Goal: Information Seeking & Learning: Learn about a topic

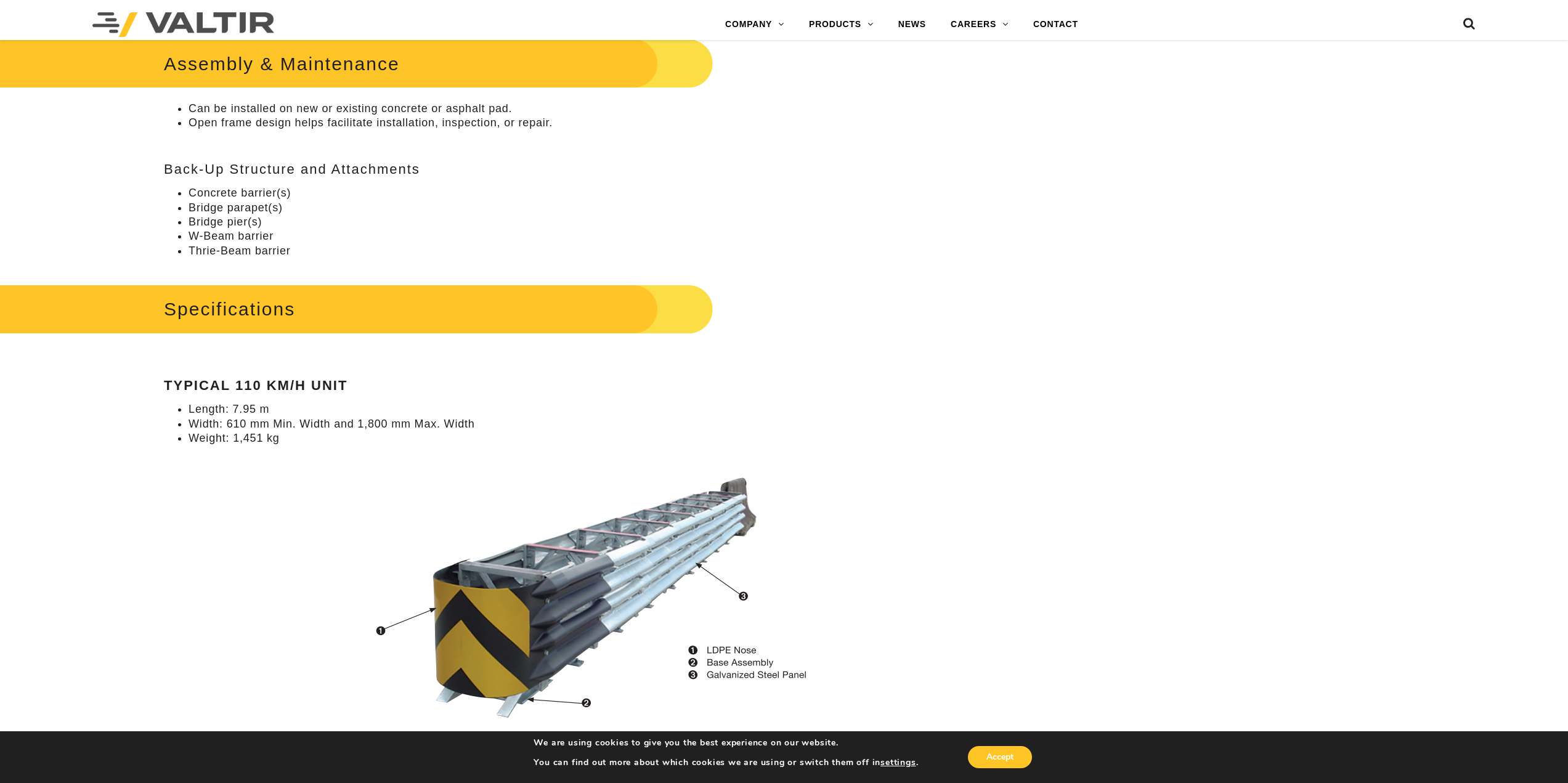
scroll to position [862, 0]
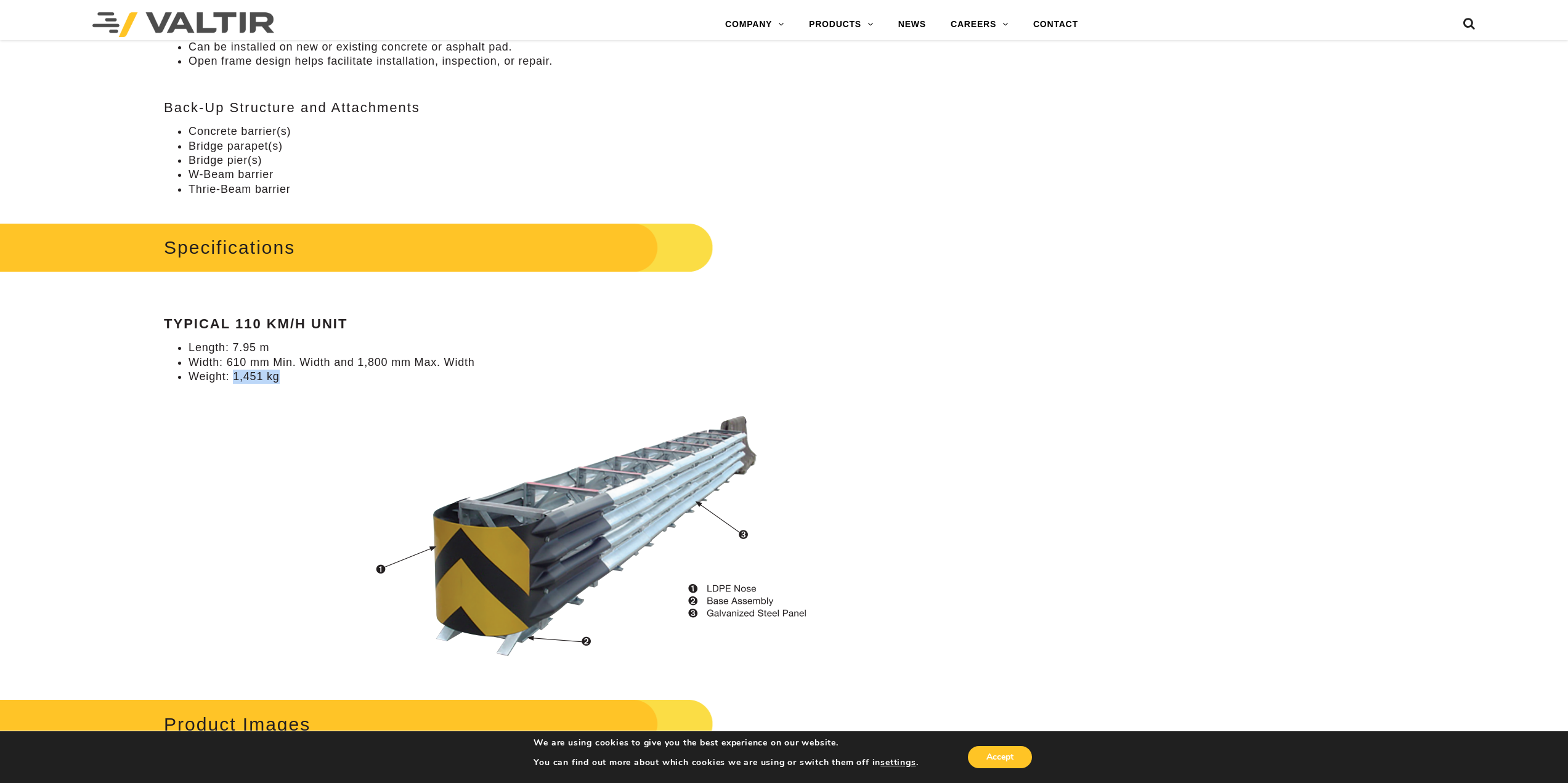
drag, startPoint x: 233, startPoint y: 382, endPoint x: 291, endPoint y: 383, distance: 58.0
click at [291, 383] on li "Weight: 1,451 kg" at bounding box center [600, 376] width 823 height 14
click at [155, 347] on div "**********" at bounding box center [588, 377] width 915 height 2234
drag, startPoint x: 220, startPoint y: 161, endPoint x: 200, endPoint y: 127, distance: 39.4
click at [201, 127] on ul "Concrete barrier(s) Bridge parapet(s) Bridge pier(s) W-Beam barrier Thrie-Beam …" at bounding box center [588, 161] width 848 height 72
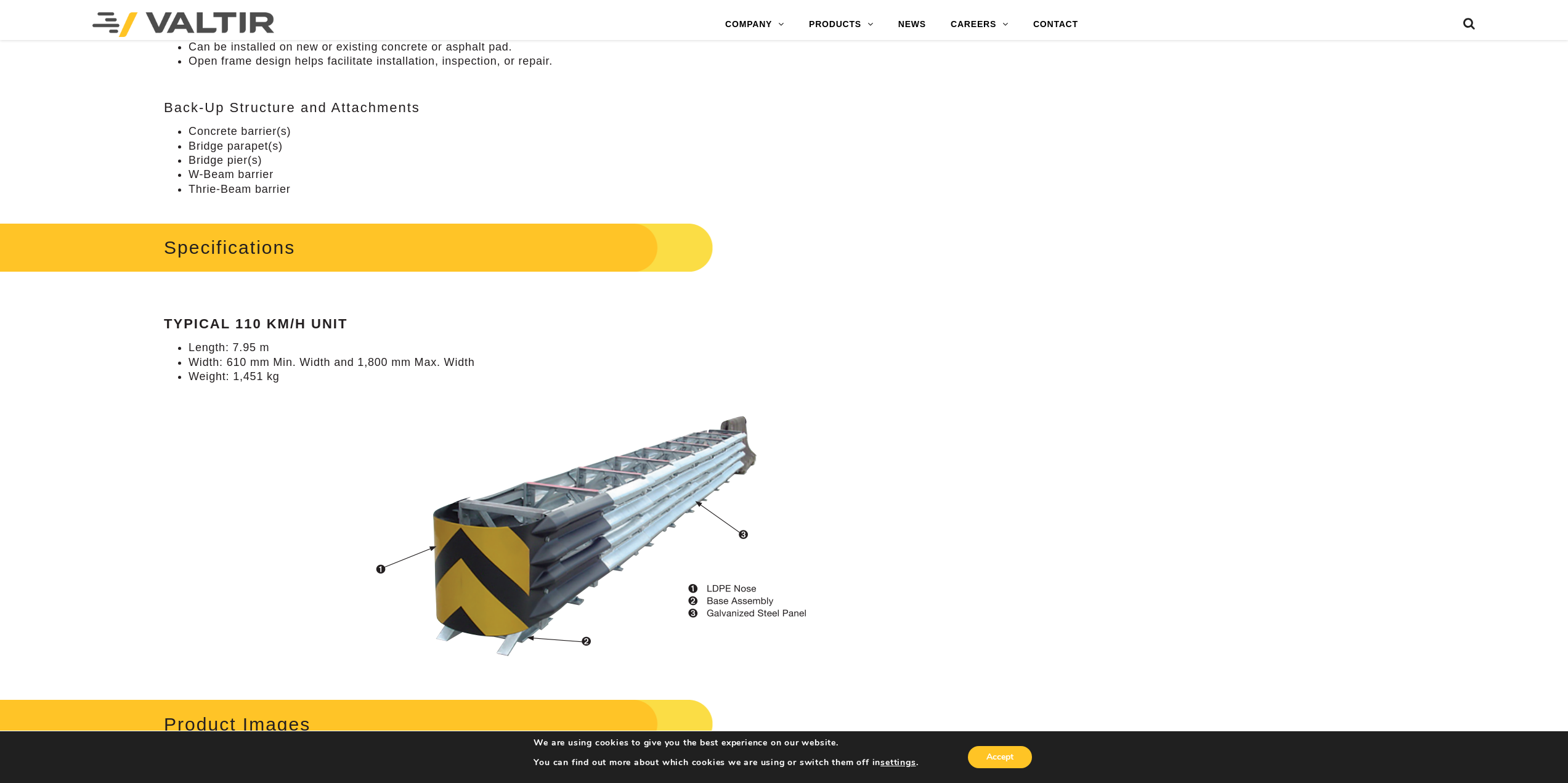
click at [154, 132] on div "**********" at bounding box center [588, 377] width 915 height 2234
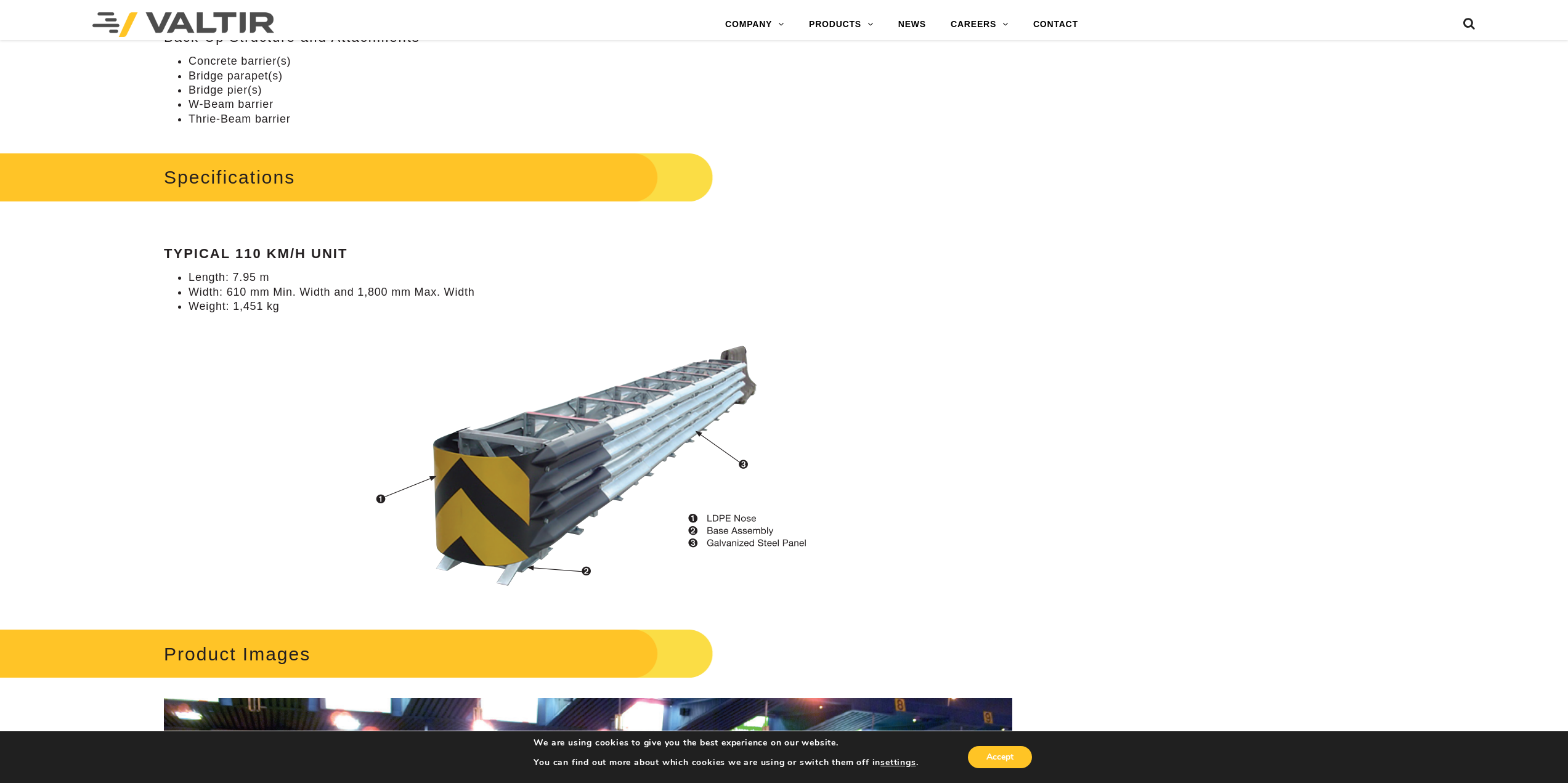
scroll to position [1047, 0]
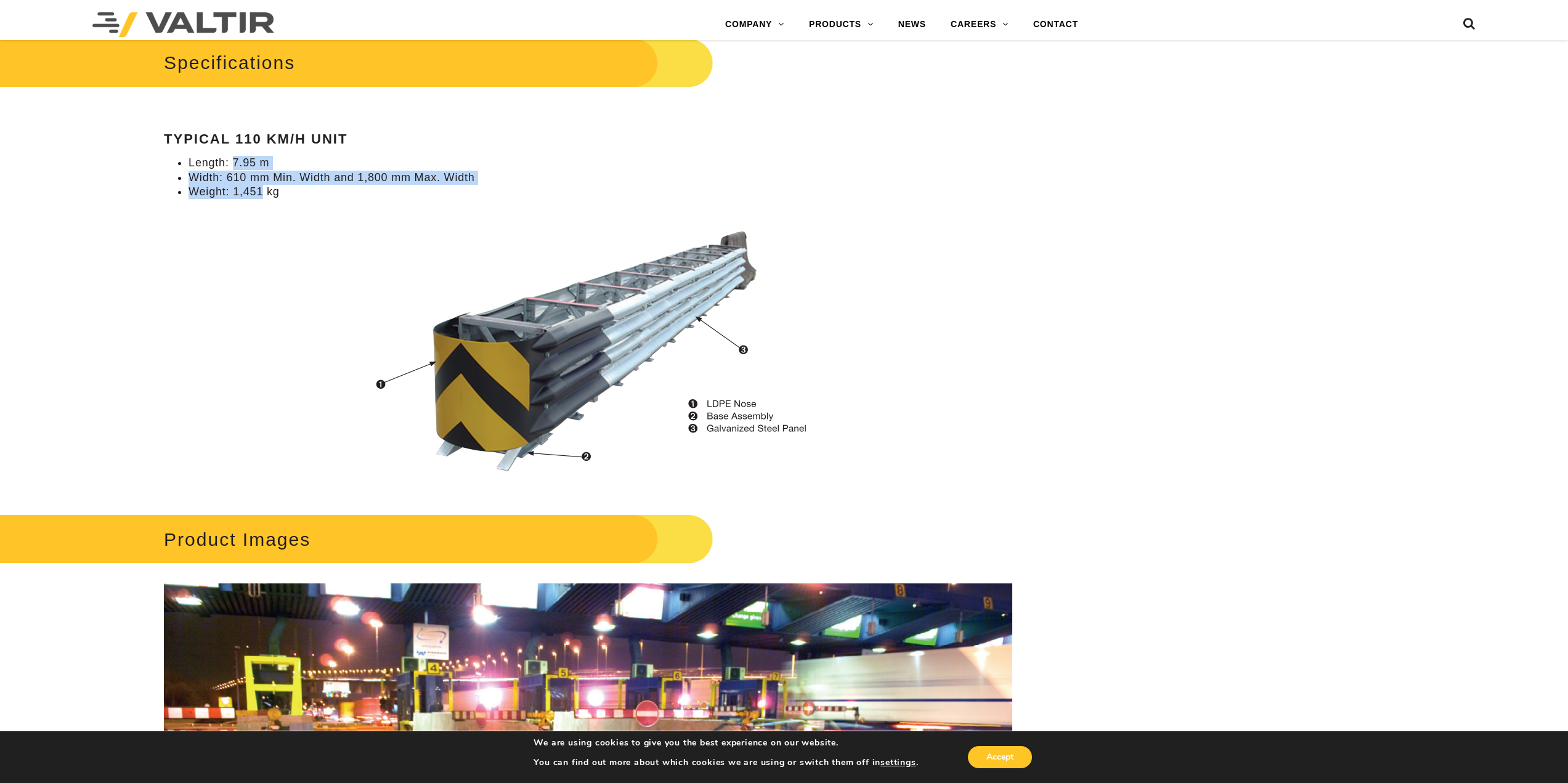
drag, startPoint x: 262, startPoint y: 197, endPoint x: 234, endPoint y: 166, distance: 41.8
click at [234, 166] on ul "Length: 7.95 m Width: 610 mm Min. Width and 1,800 mm Max. Width Weight: 1,451 kg" at bounding box center [588, 177] width 848 height 43
click at [190, 173] on li "Width: 610 mm Min. Width and 1,800 mm Max. Width" at bounding box center [600, 177] width 823 height 14
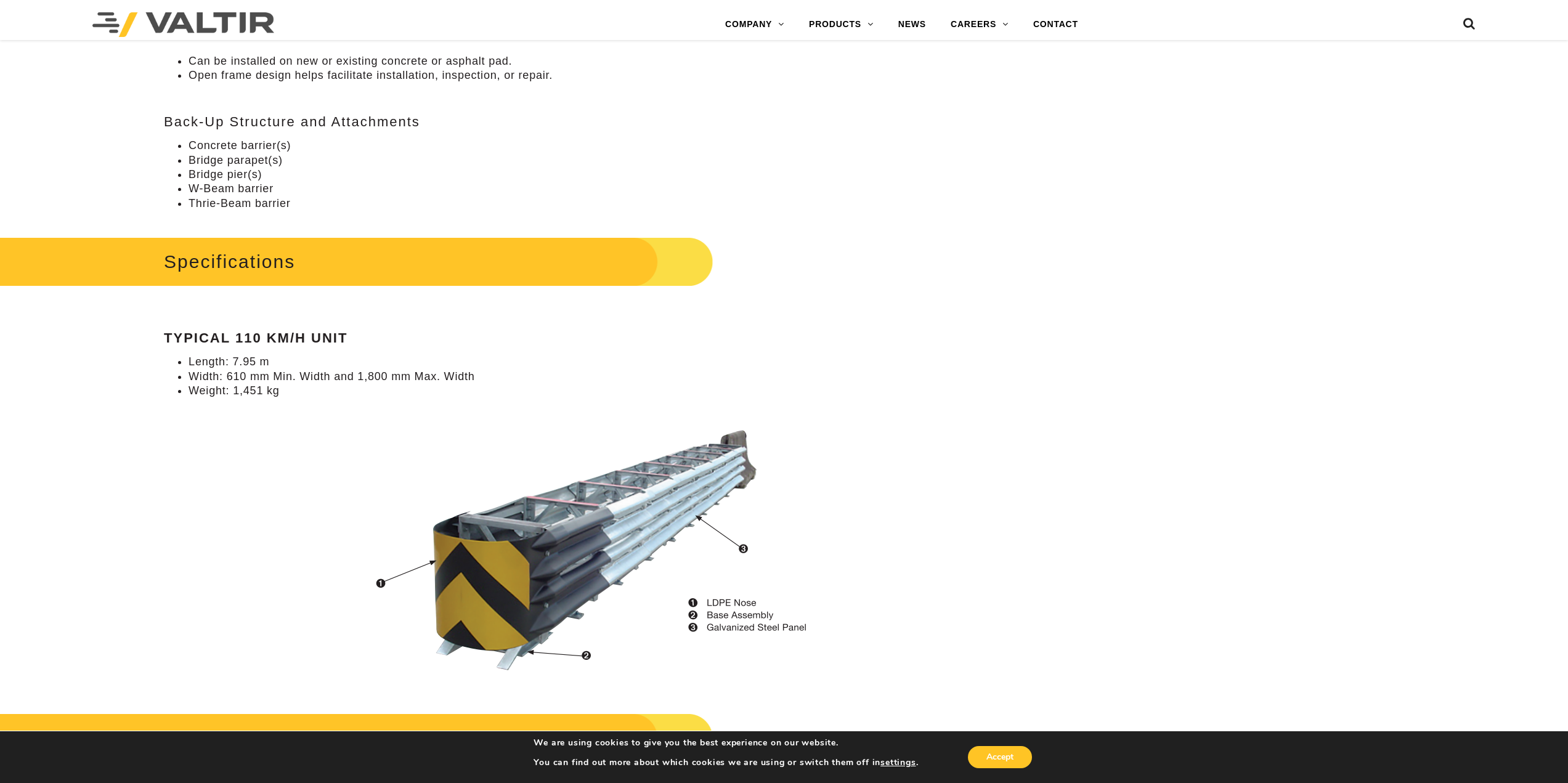
scroll to position [862, 0]
